Goal: Task Accomplishment & Management: Use online tool/utility

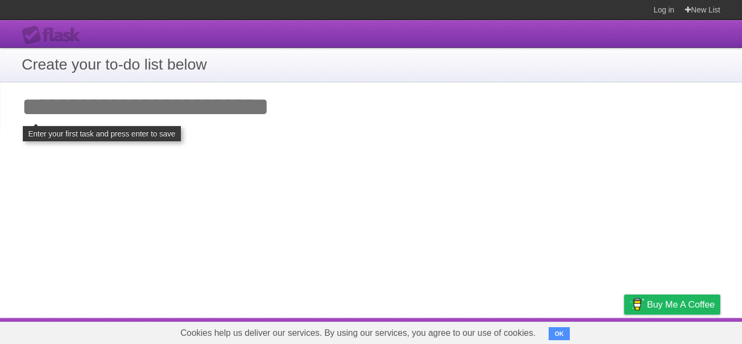
click at [130, 87] on input "Add your first task" at bounding box center [371, 107] width 742 height 50
click at [129, 123] on input "Add your first task" at bounding box center [371, 107] width 742 height 50
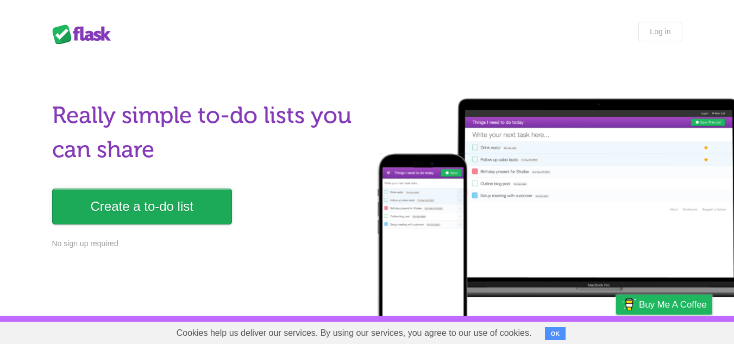
click at [132, 206] on link "Create a to-do list" at bounding box center [142, 206] width 180 height 36
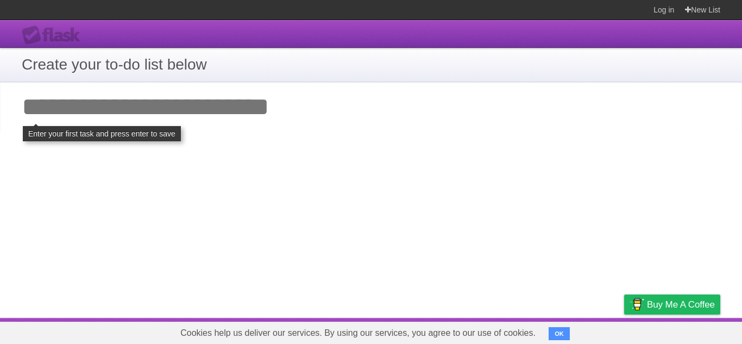
click at [150, 112] on input "Add your first task" at bounding box center [371, 107] width 742 height 50
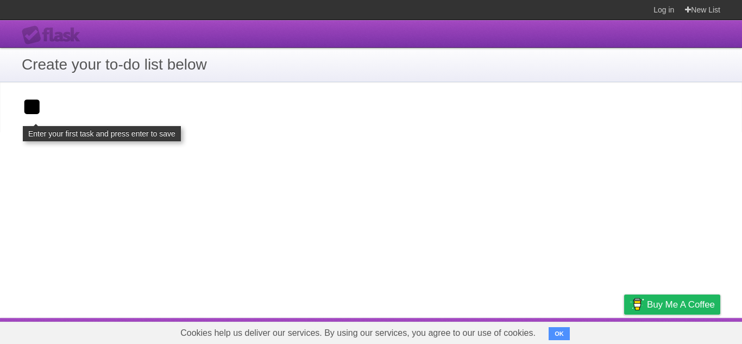
type input "*"
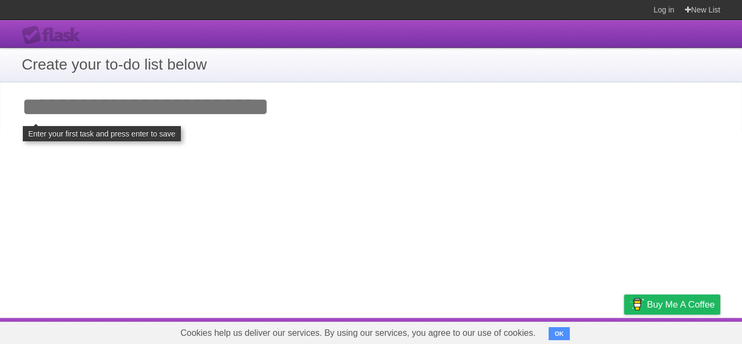
click at [307, 160] on div "**********" at bounding box center [371, 169] width 742 height 298
click at [700, 7] on link "New List" at bounding box center [702, 10] width 35 height 20
click at [687, 7] on icon at bounding box center [688, 9] width 6 height 9
click at [154, 118] on input "Add your first task" at bounding box center [371, 107] width 742 height 50
